Goal: Information Seeking & Learning: Learn about a topic

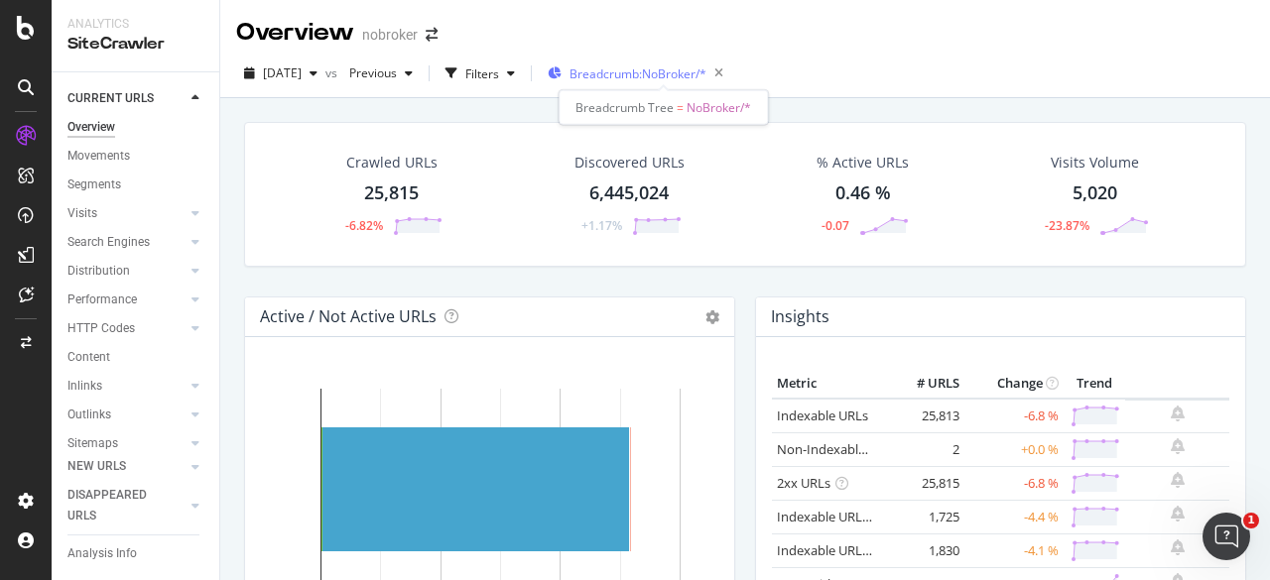
click at [611, 76] on span "Breadcrumb: NoBroker/*" at bounding box center [637, 73] width 137 height 17
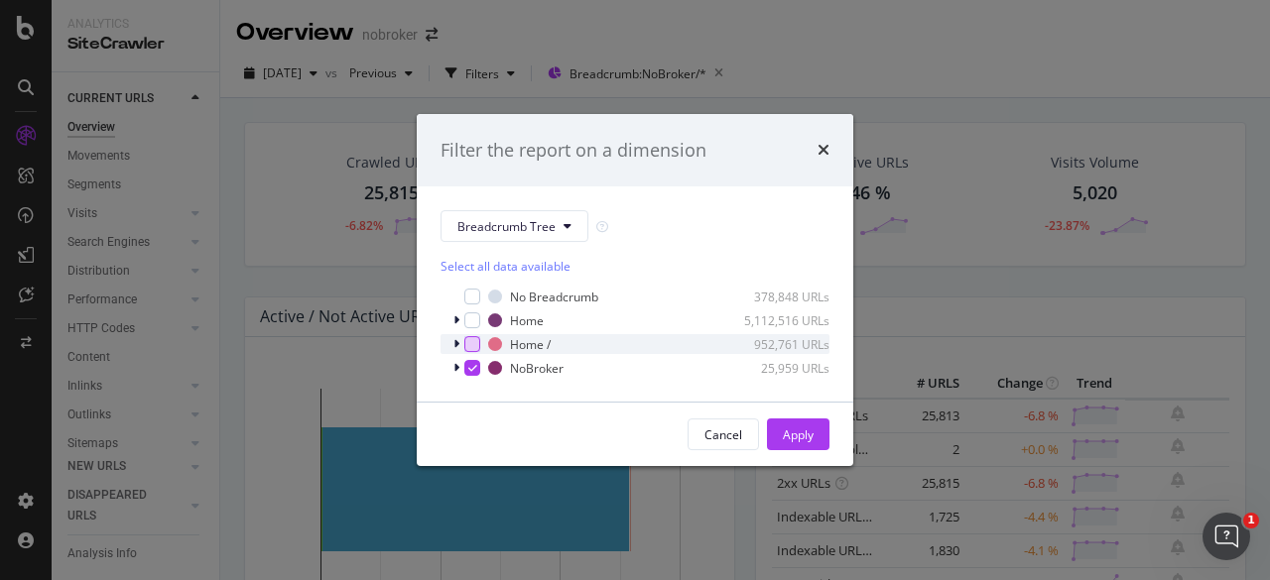
click at [468, 344] on div "modal" at bounding box center [472, 344] width 16 height 16
click at [468, 344] on icon "modal" at bounding box center [472, 344] width 9 height 10
click at [458, 344] on icon "modal" at bounding box center [456, 344] width 6 height 12
click at [458, 344] on icon "modal" at bounding box center [456, 344] width 8 height 12
click at [458, 322] on icon "modal" at bounding box center [456, 320] width 6 height 12
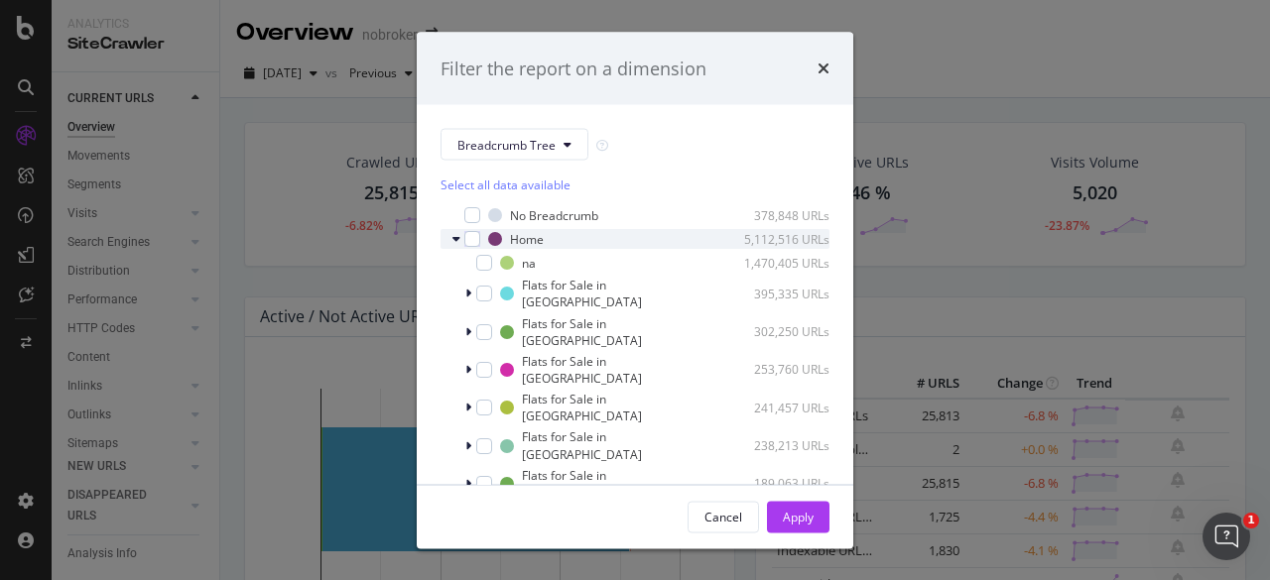
click at [454, 237] on icon "modal" at bounding box center [456, 239] width 8 height 12
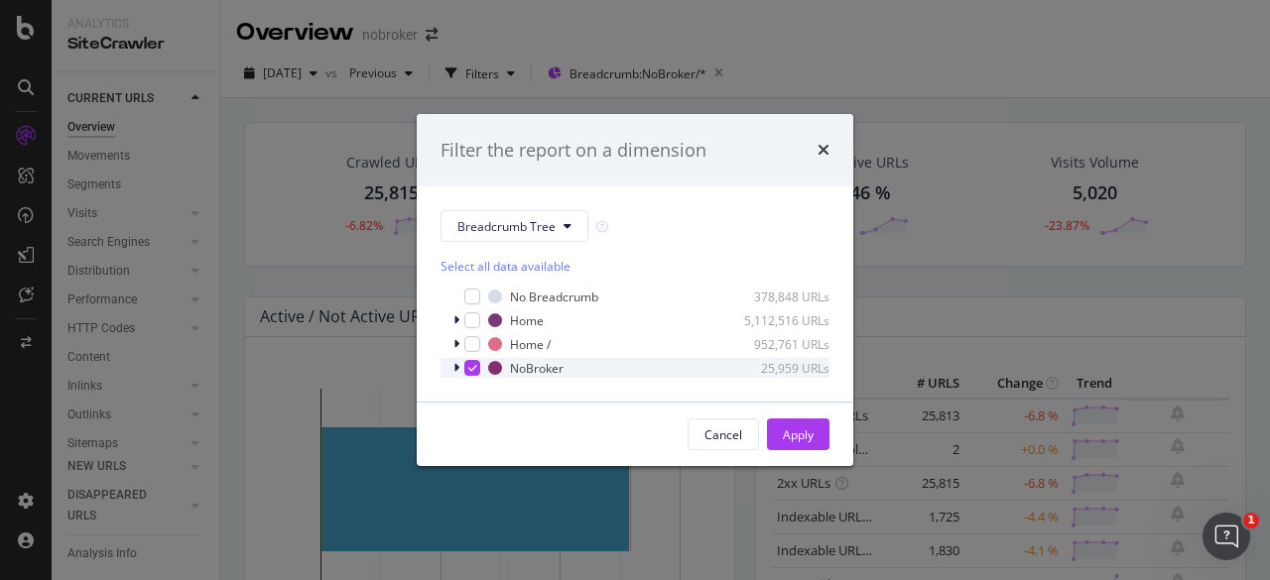
click at [456, 362] on icon "modal" at bounding box center [456, 368] width 6 height 12
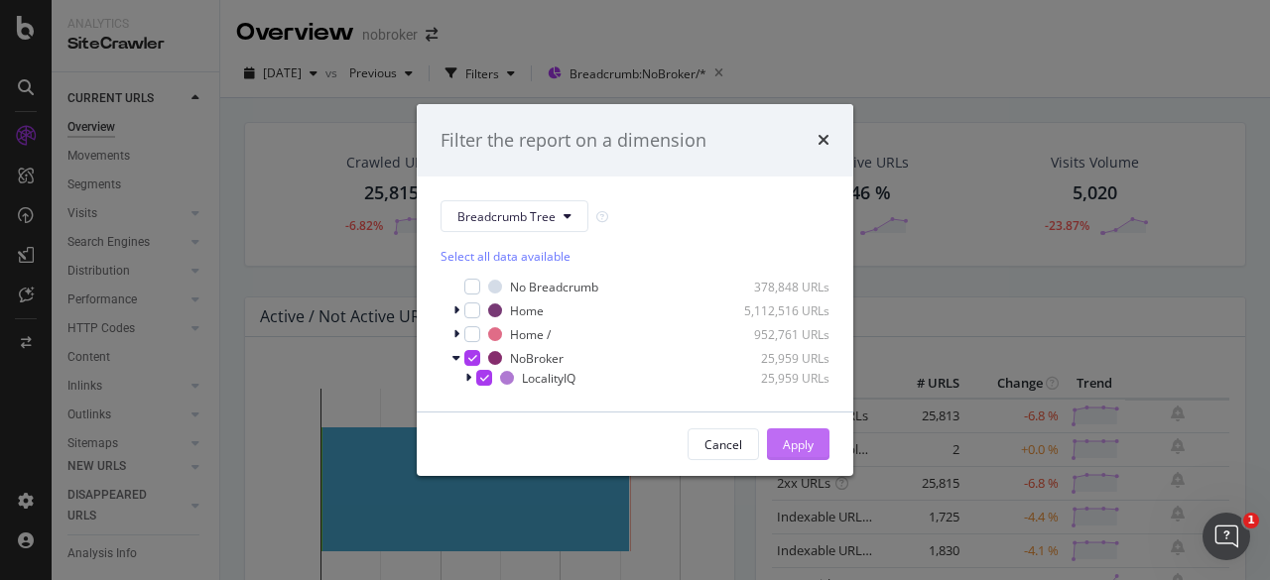
click at [803, 442] on div "Apply" at bounding box center [798, 444] width 31 height 17
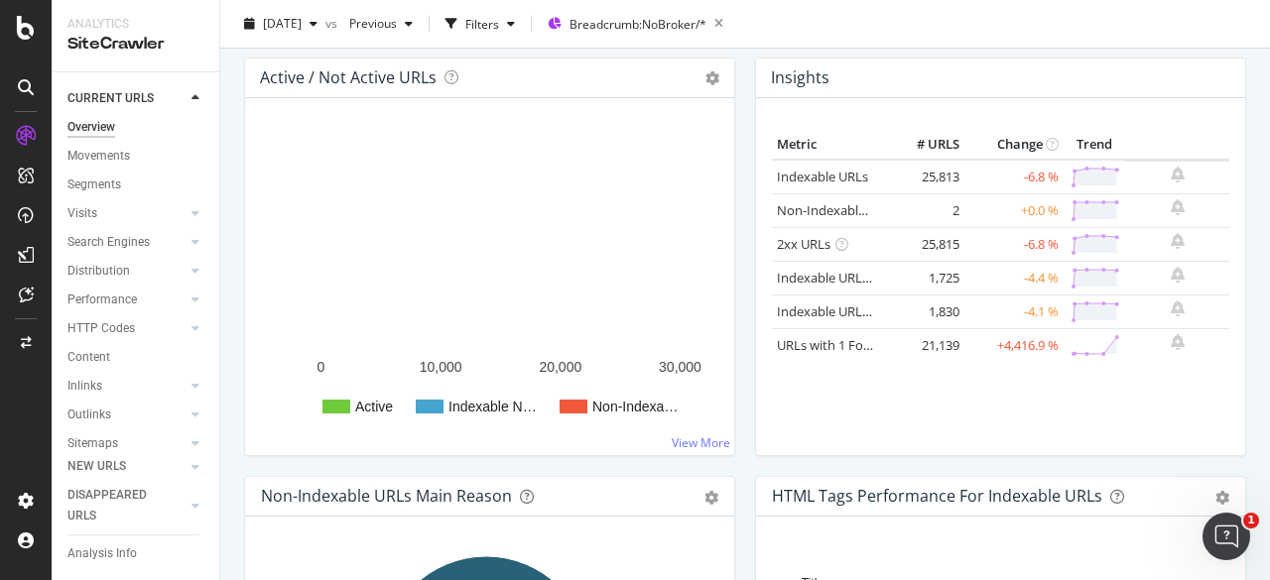
scroll to position [347, 0]
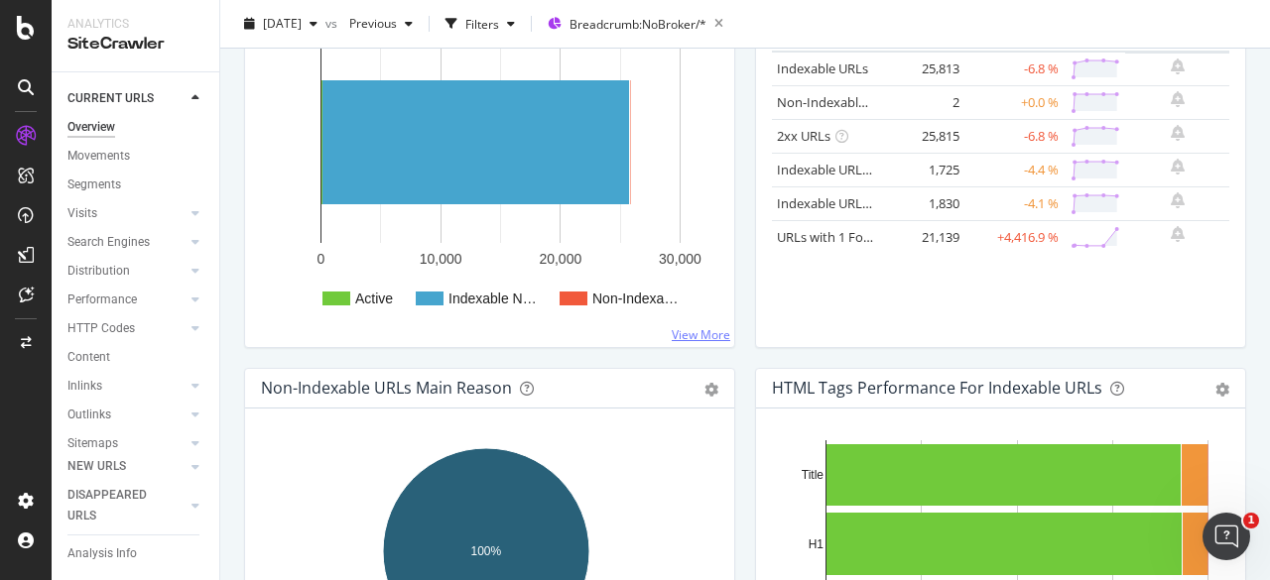
click at [690, 332] on link "View More" at bounding box center [701, 334] width 59 height 17
